Goal: Task Accomplishment & Management: Manage account settings

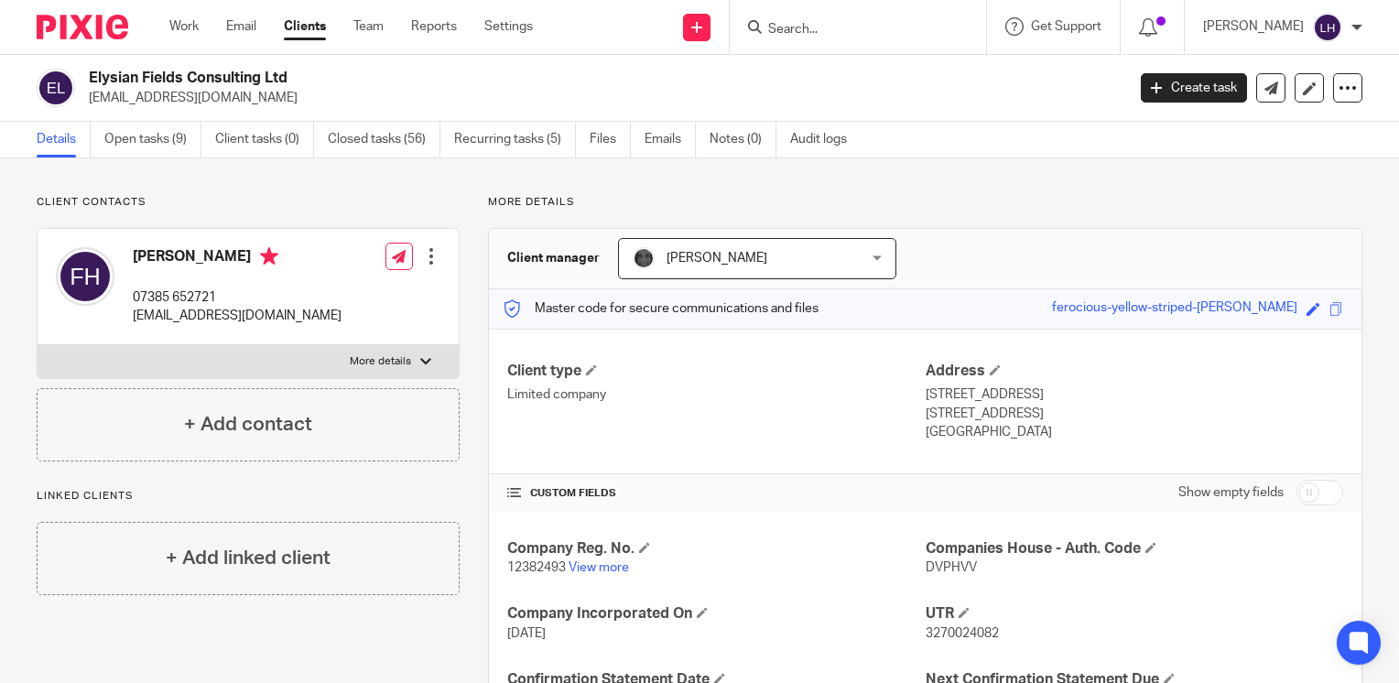
click at [902, 31] on input "Search" at bounding box center [848, 30] width 165 height 16
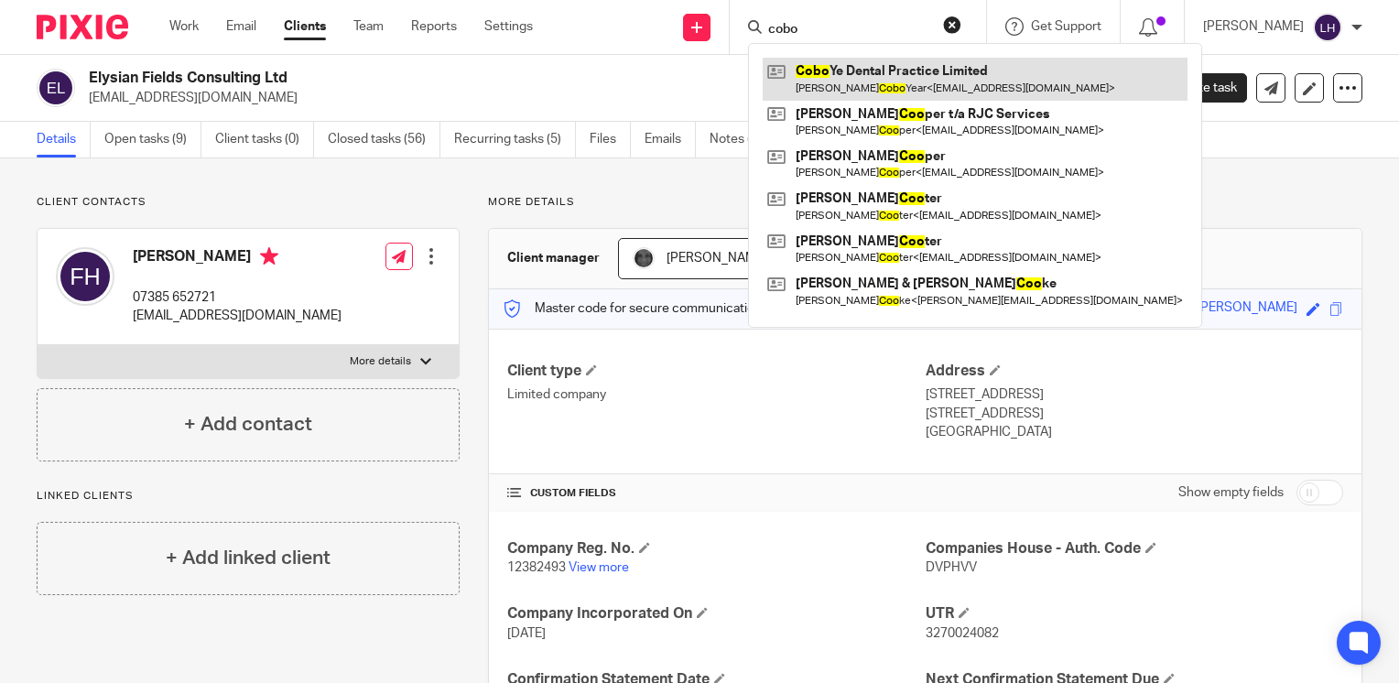
type input "cobo"
click at [906, 76] on link at bounding box center [975, 79] width 425 height 42
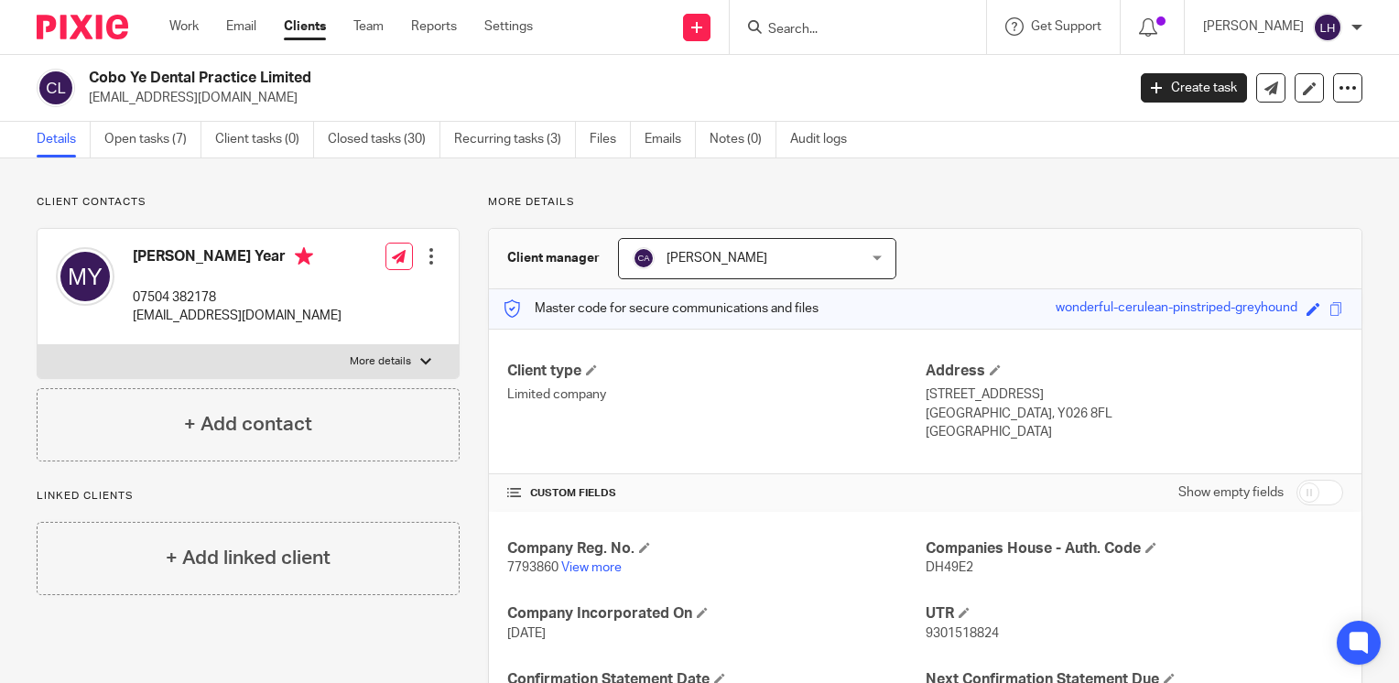
click at [920, 35] on input "Search" at bounding box center [848, 30] width 165 height 16
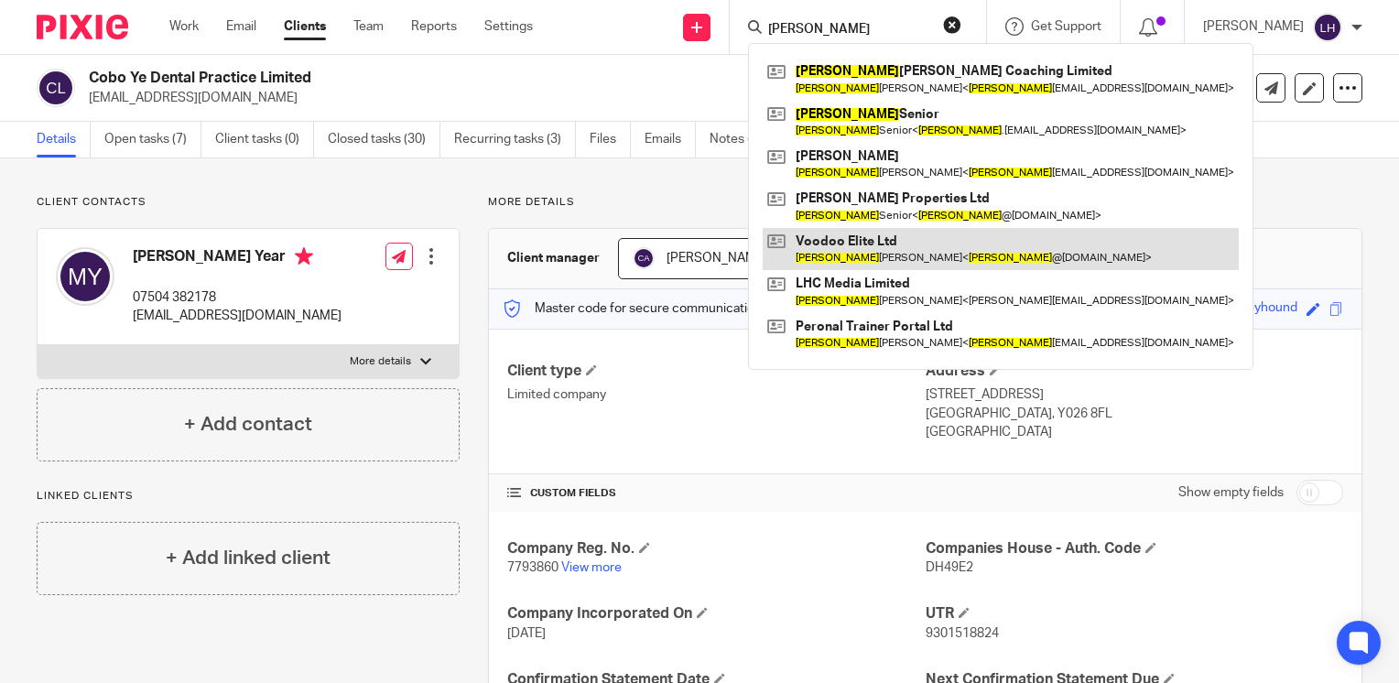
type input "lewis"
click at [908, 246] on link at bounding box center [1001, 249] width 476 height 42
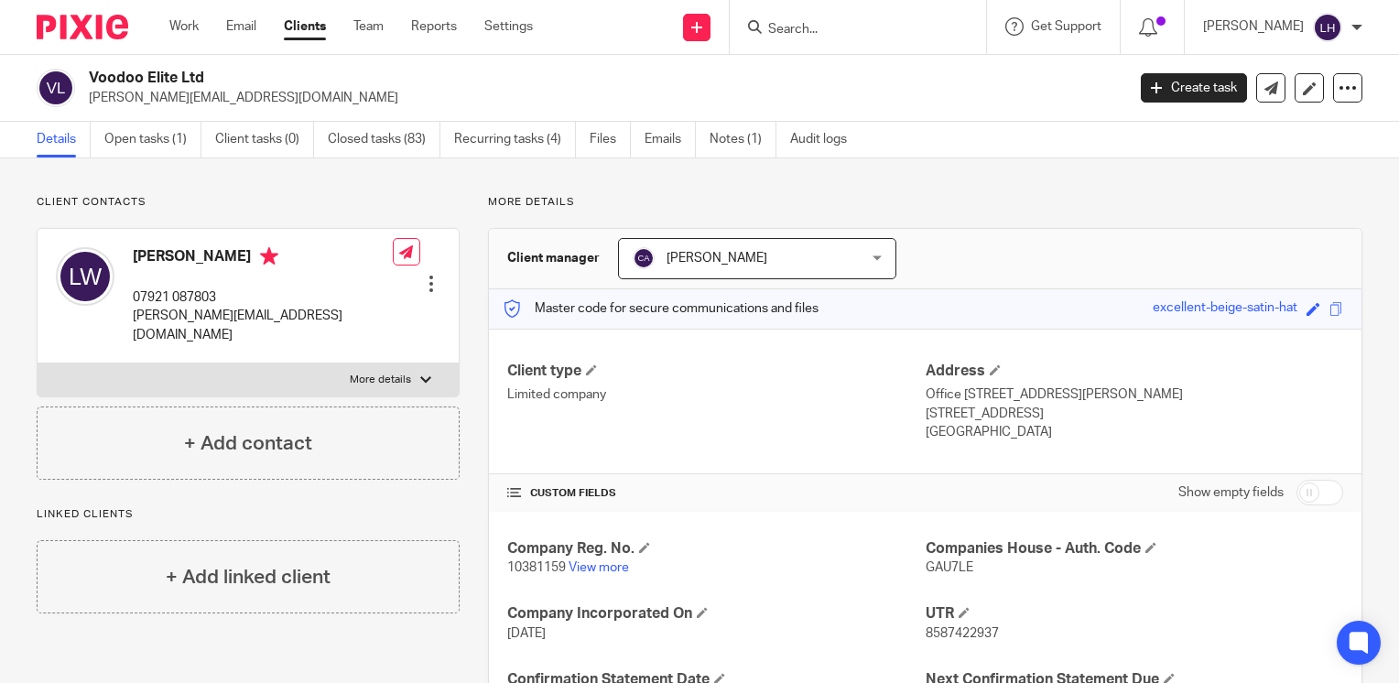
click at [853, 29] on input "Search" at bounding box center [848, 30] width 165 height 16
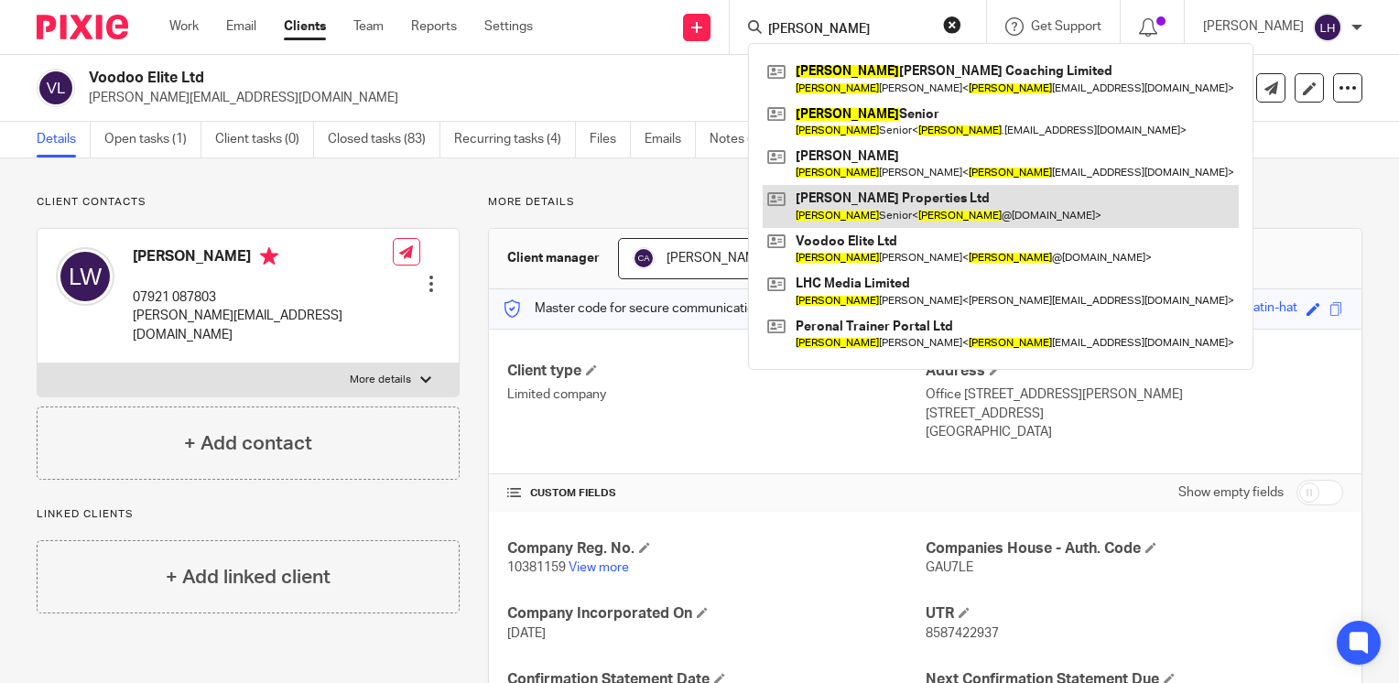
type input "[PERSON_NAME]"
click at [924, 203] on link at bounding box center [1001, 206] width 476 height 42
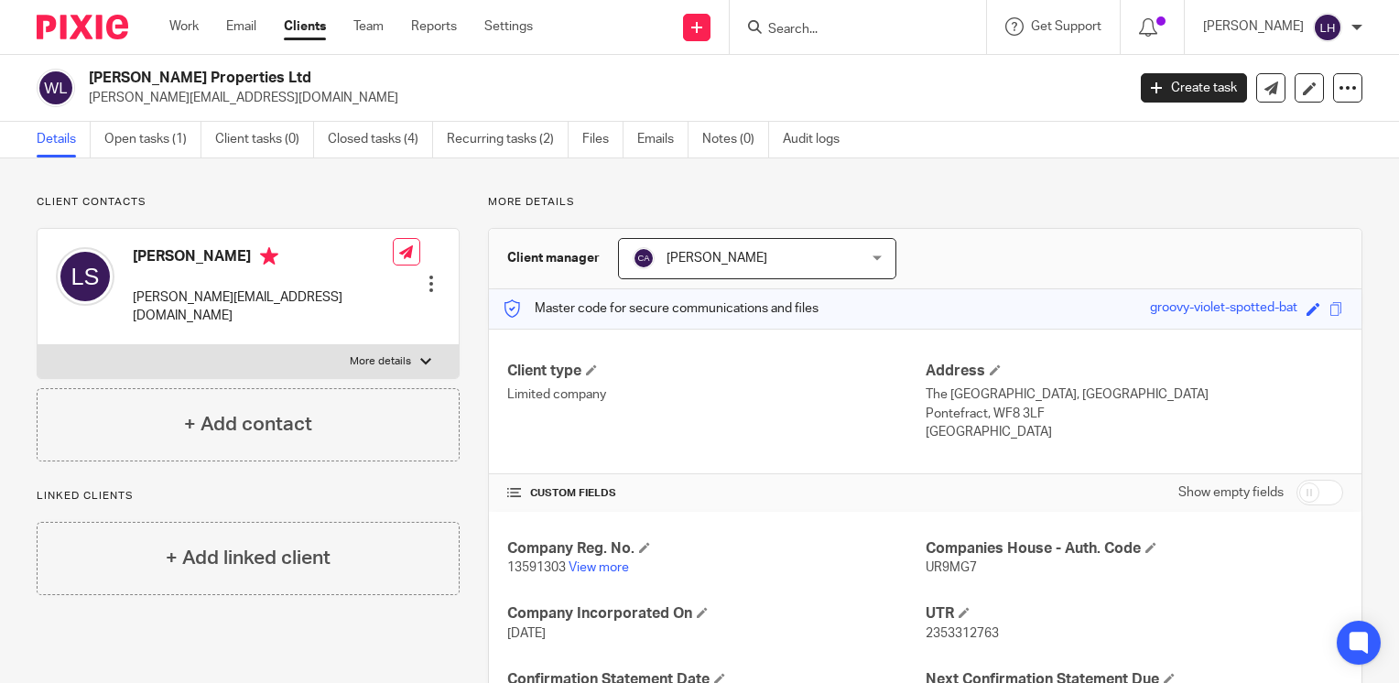
click at [873, 26] on input "Search" at bounding box center [848, 30] width 165 height 16
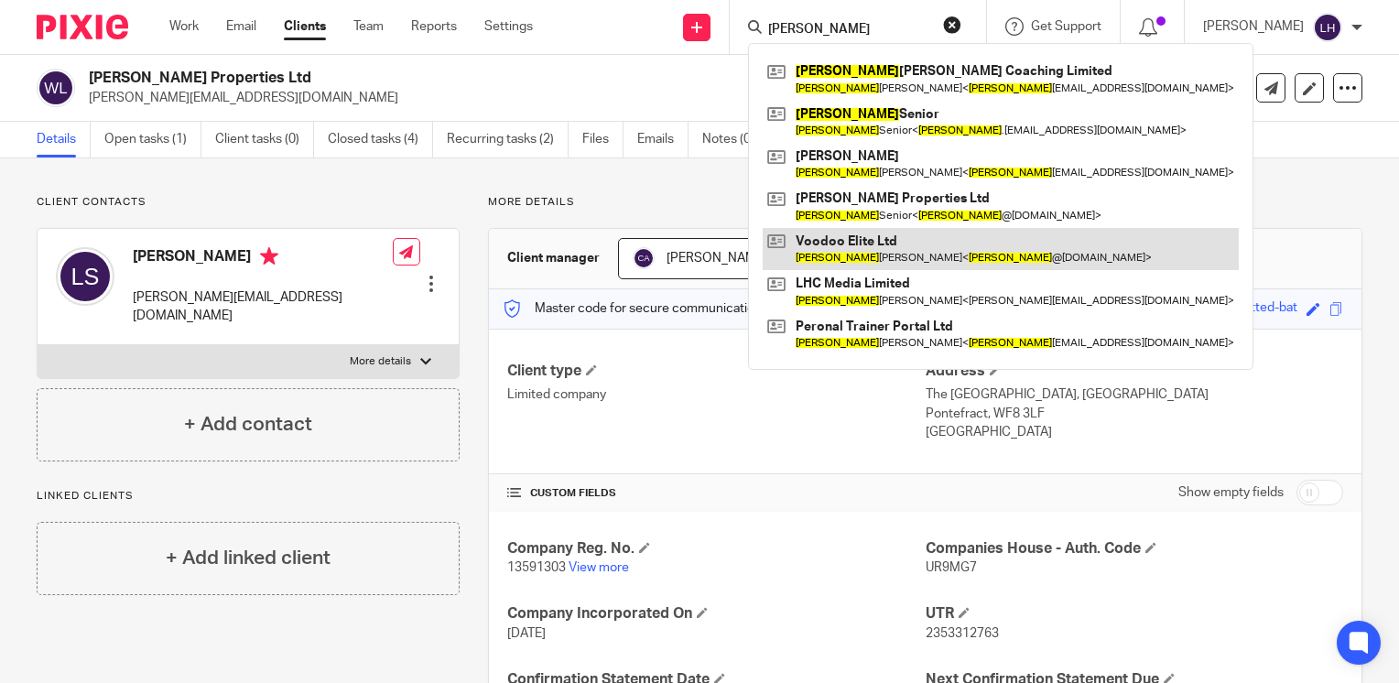
type input "[PERSON_NAME]"
click at [898, 240] on link at bounding box center [1001, 249] width 476 height 42
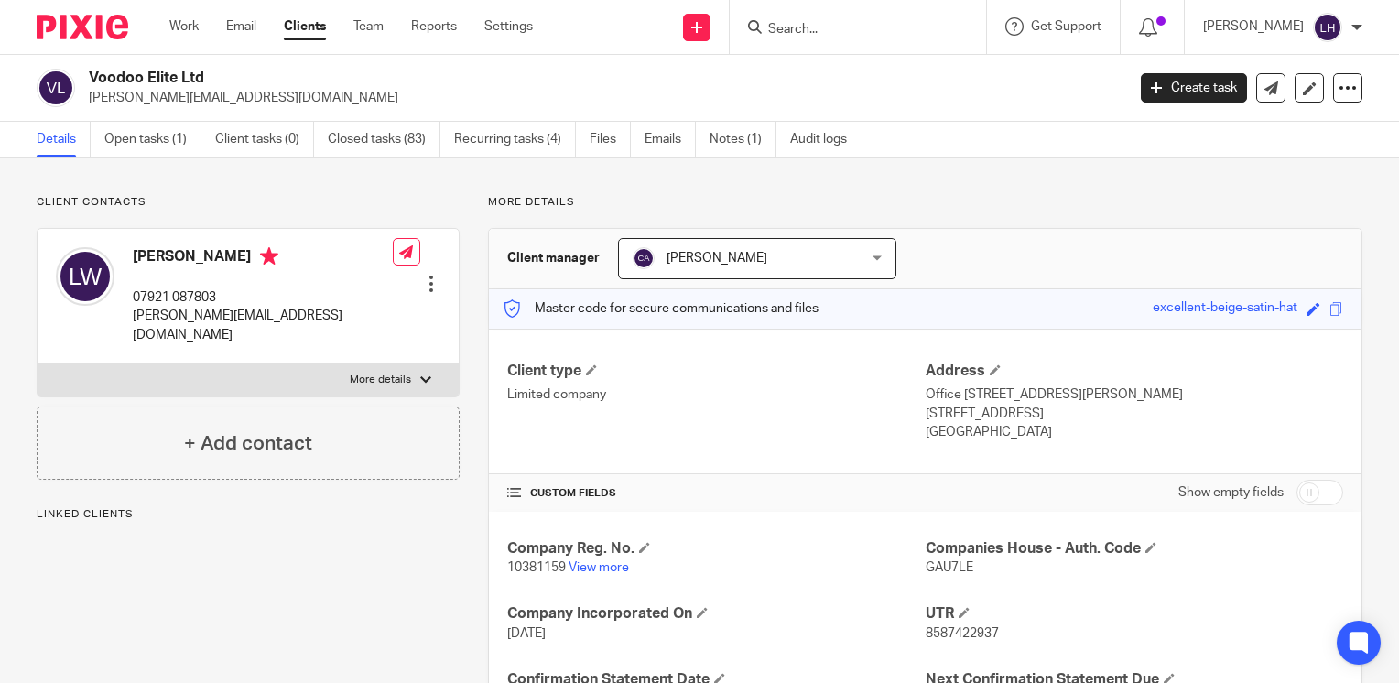
click at [425, 266] on div "Edit contact Create client from contact Export data Delete contact" at bounding box center [417, 284] width 48 height 37
click at [428, 275] on div at bounding box center [431, 284] width 18 height 18
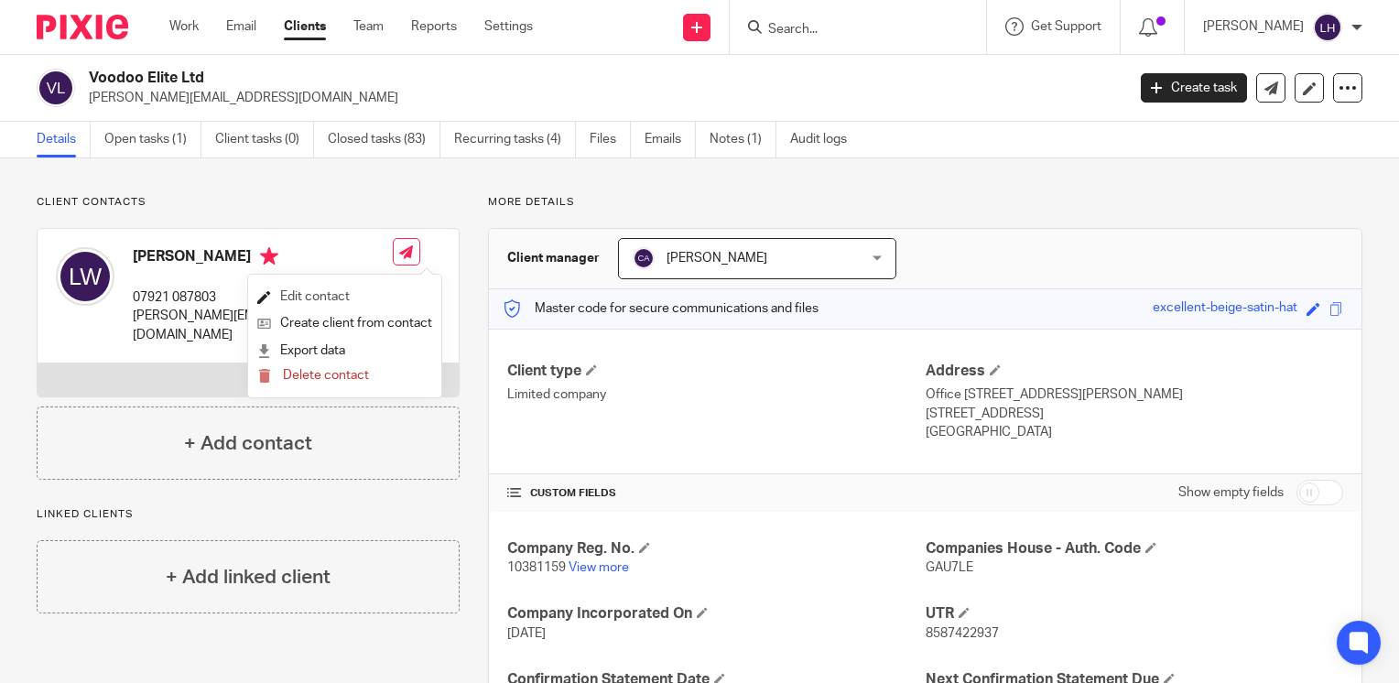
click at [344, 295] on link "Edit contact" at bounding box center [344, 297] width 175 height 27
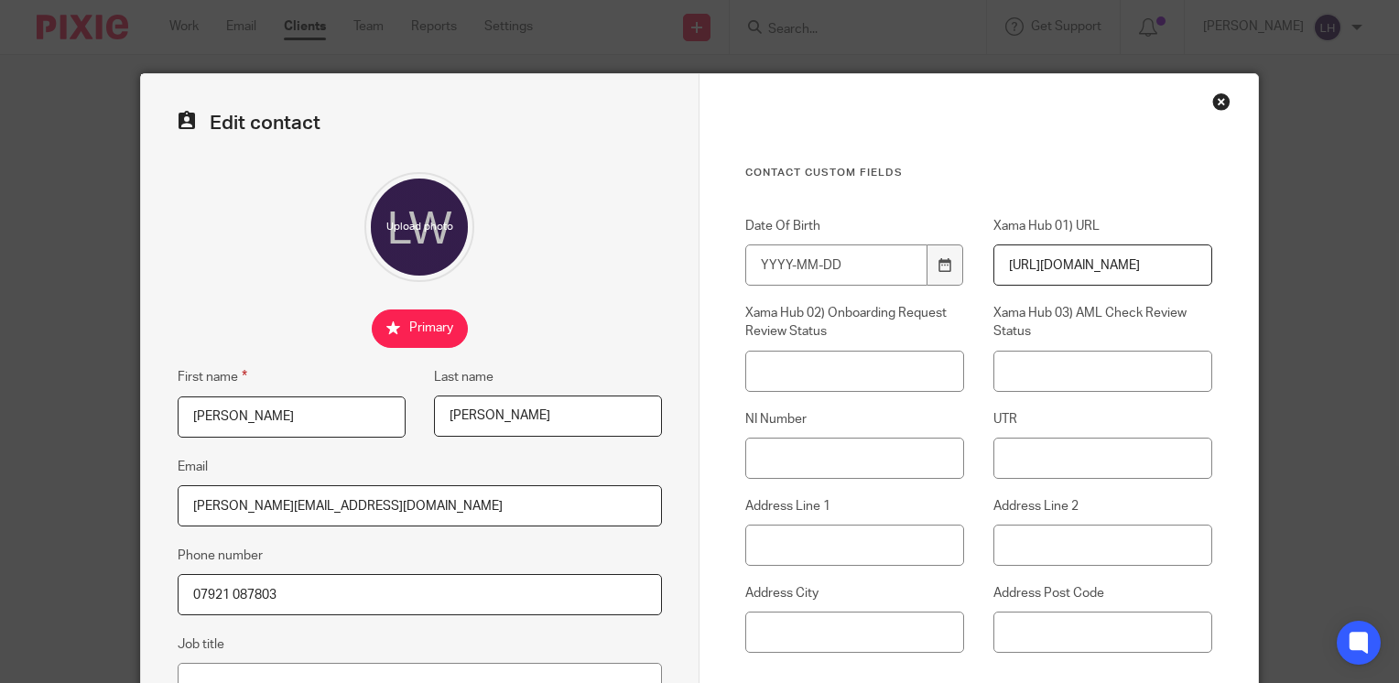
drag, startPoint x: 352, startPoint y: 582, endPoint x: 79, endPoint y: 582, distance: 272.9
click at [79, 582] on div "Edit contact First name [PERSON_NAME] Last name [PERSON_NAME] Email [PERSON_NAM…" at bounding box center [699, 341] width 1399 height 683
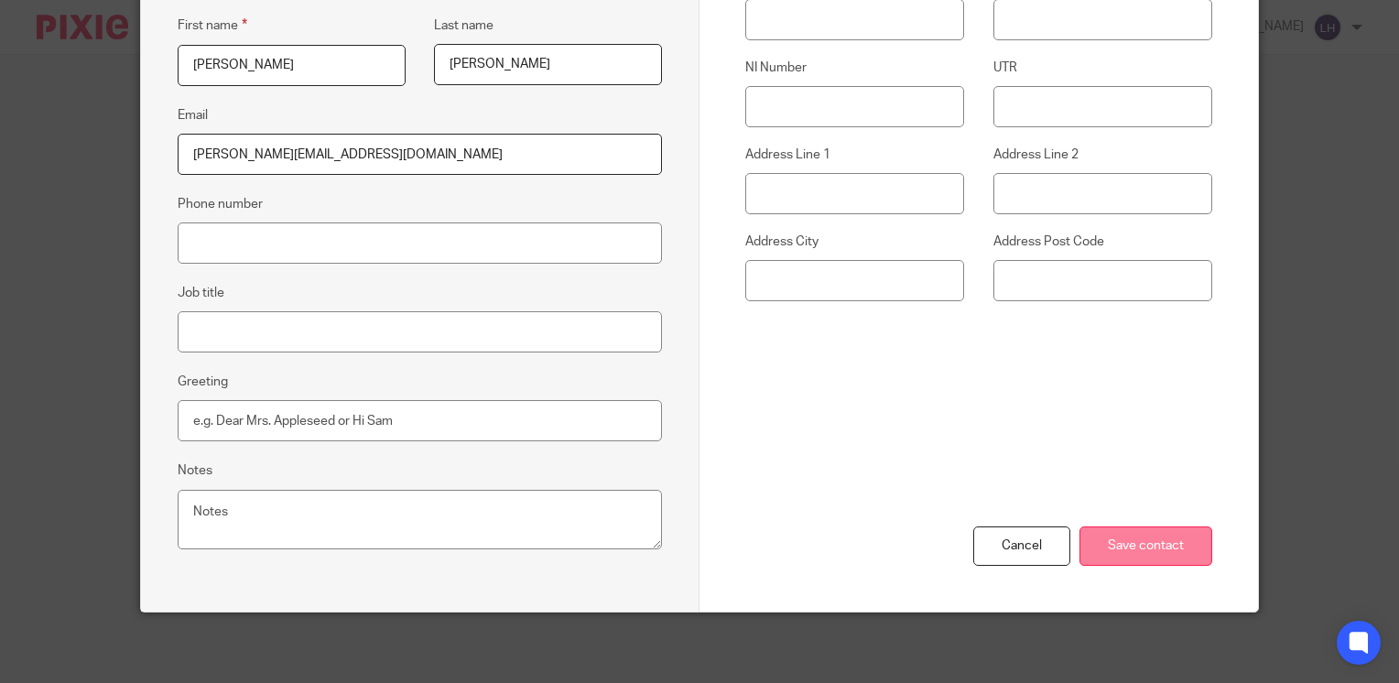
click at [1094, 544] on input "Save contact" at bounding box center [1146, 546] width 133 height 39
click at [1108, 531] on input "Save contact" at bounding box center [1146, 546] width 133 height 39
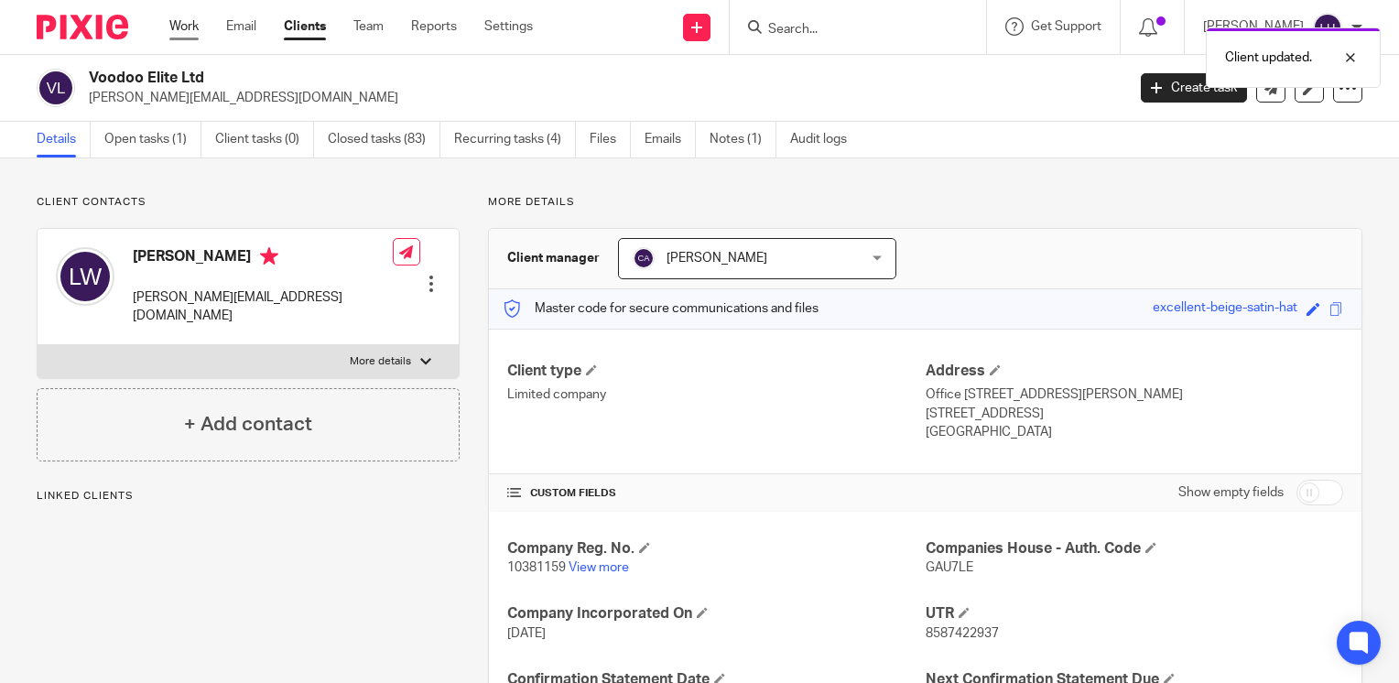
click at [181, 31] on link "Work" at bounding box center [183, 26] width 29 height 18
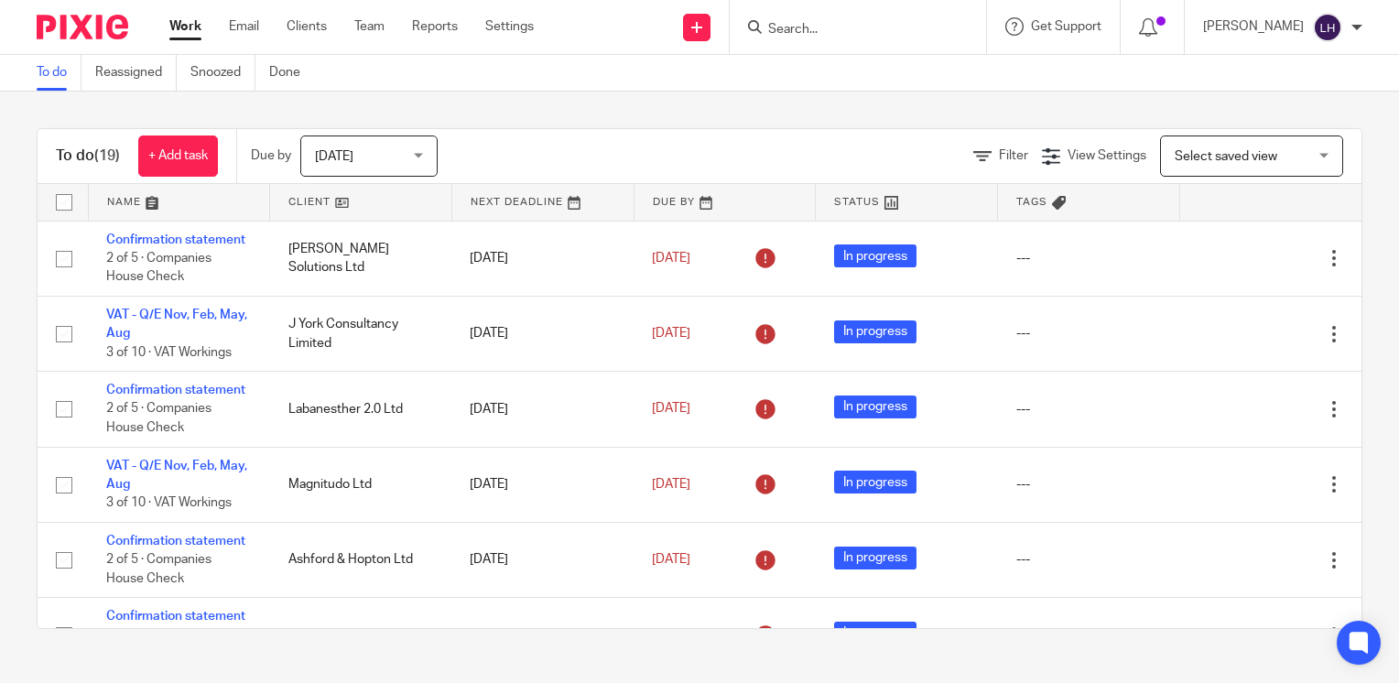
click at [838, 36] on input "Search" at bounding box center [848, 30] width 165 height 16
type input "c"
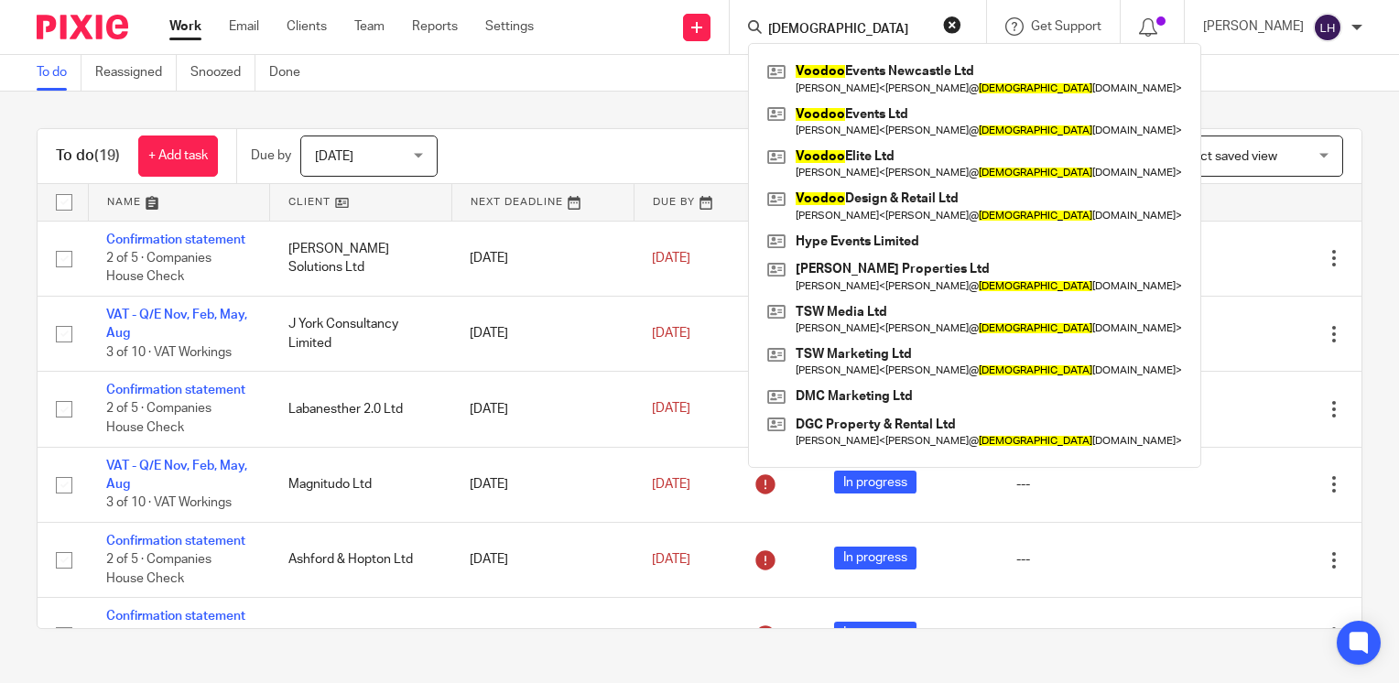
type input "voodoo"
